Goal: Transaction & Acquisition: Purchase product/service

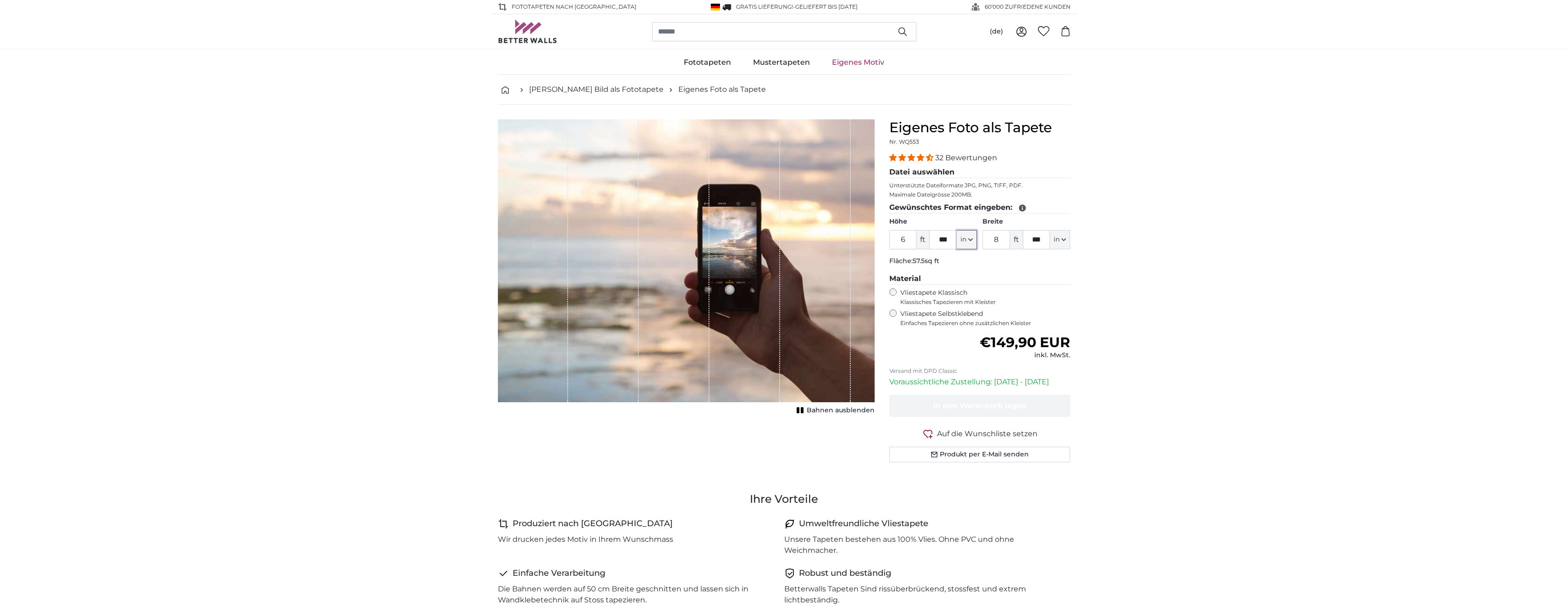
click at [962, 239] on span "in" at bounding box center [963, 239] width 6 height 9
click at [962, 271] on link "Centimeter (cm)" at bounding box center [966, 264] width 81 height 17
type input "200"
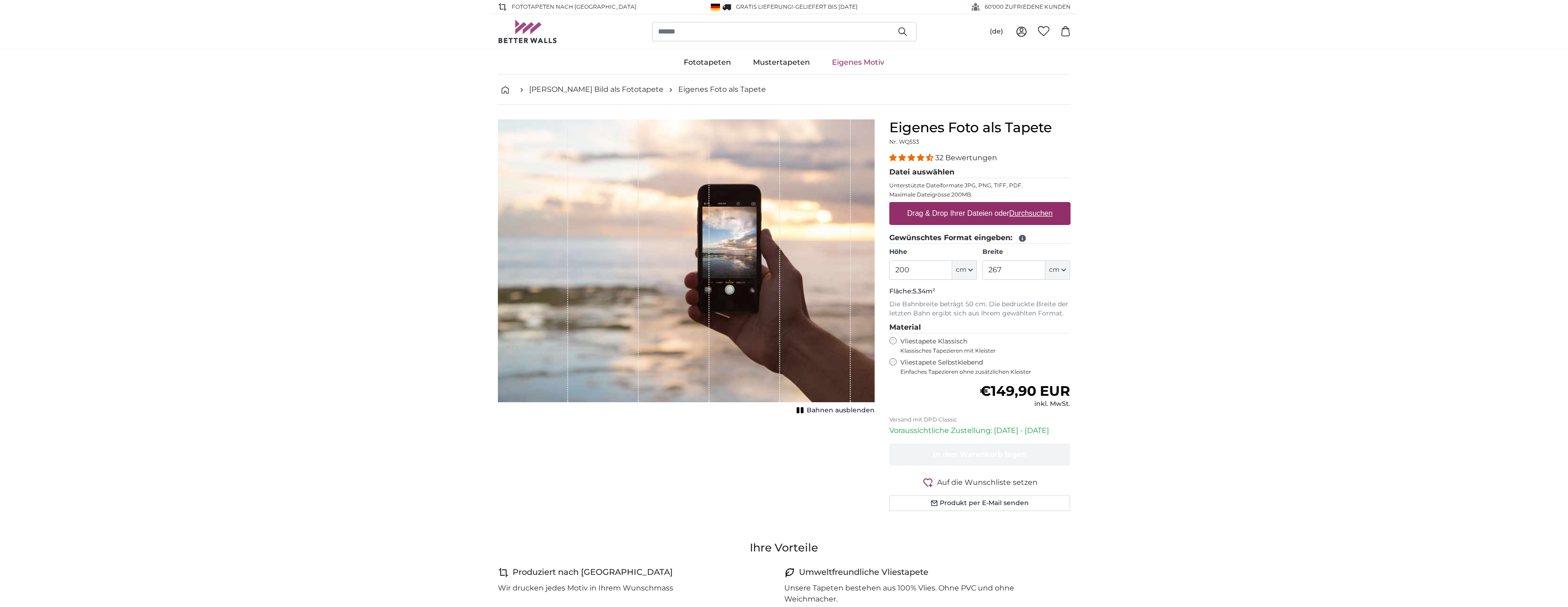
click at [937, 244] on legend "Gewünschtes Format eingeben:" at bounding box center [980, 239] width 182 height 12
click at [939, 274] on input "200" at bounding box center [920, 270] width 63 height 19
click at [930, 276] on input "200" at bounding box center [920, 270] width 63 height 19
click at [1017, 271] on input "267" at bounding box center [1013, 270] width 63 height 19
type input "2"
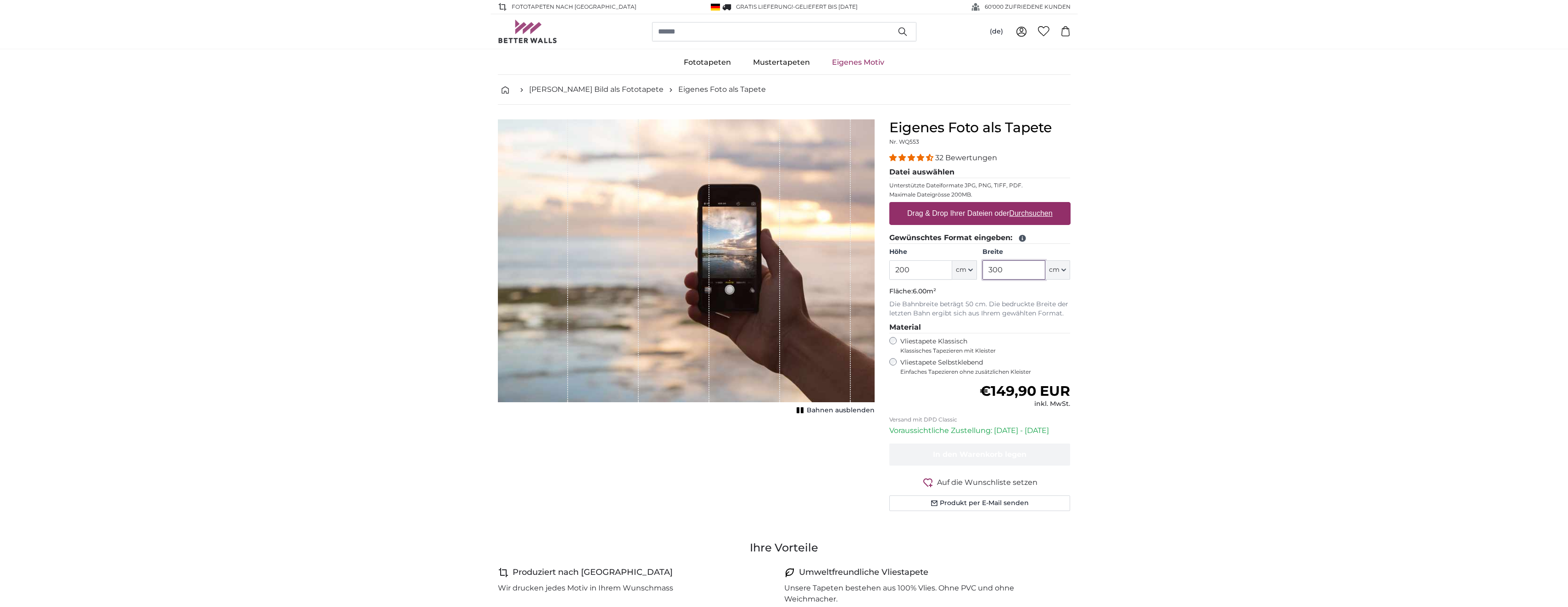
type input "300"
click at [819, 408] on span "Bahnen ausblenden" at bounding box center [840, 410] width 68 height 9
click at [1043, 212] on u "Durchsuchen" at bounding box center [1031, 213] width 44 height 8
click at [1043, 205] on input "Drag & Drop Ihrer Dateien oder Durchsuchen" at bounding box center [980, 203] width 182 height 3
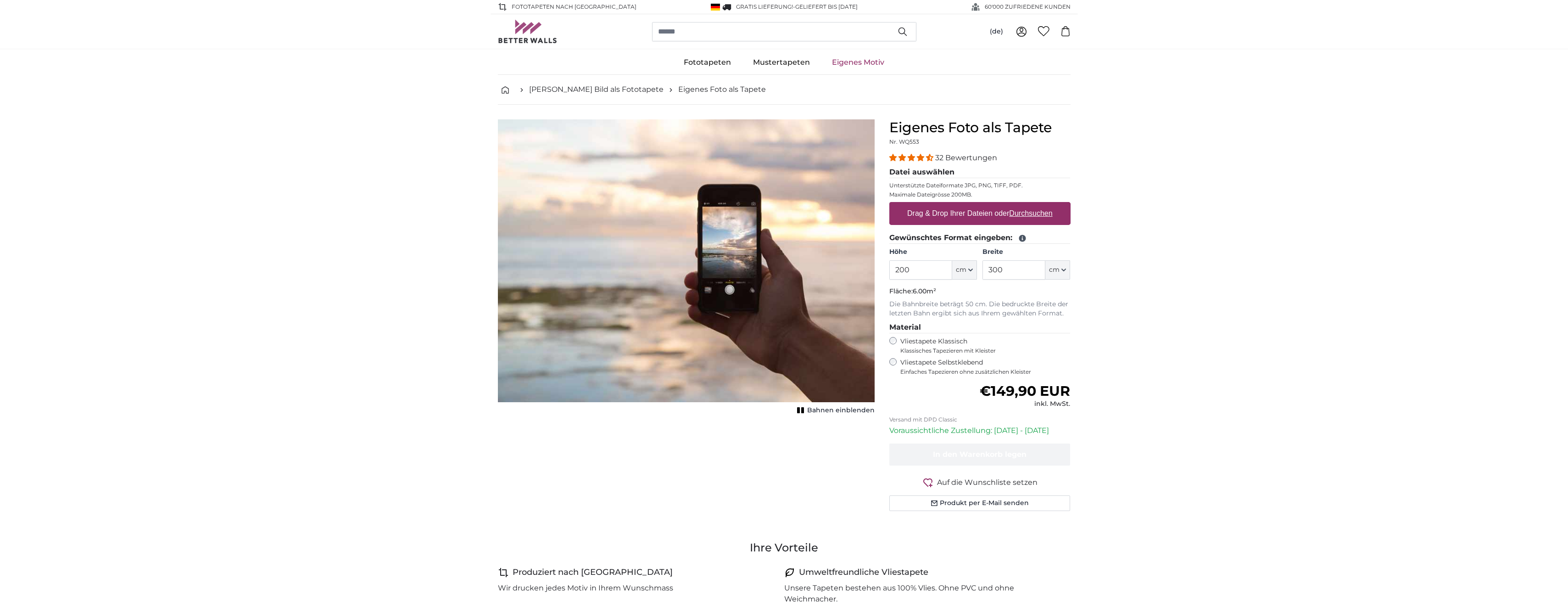
click at [851, 249] on img "1 of 1" at bounding box center [686, 261] width 377 height 283
